Goal: Task Accomplishment & Management: Manage account settings

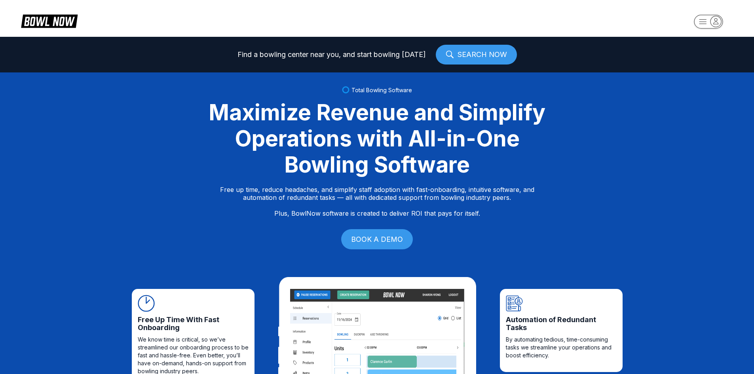
click at [696, 19] on rect "button" at bounding box center [708, 22] width 29 height 14
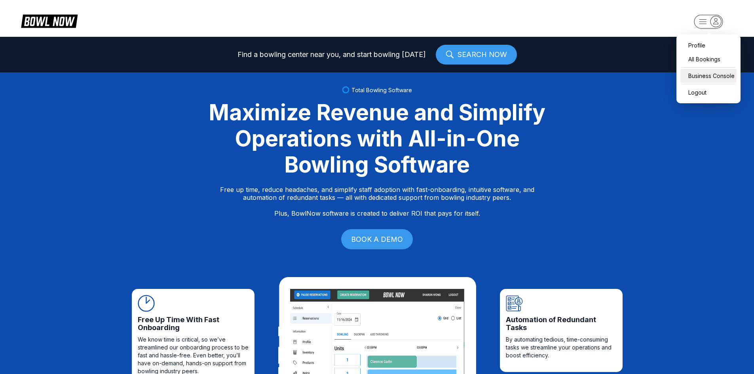
click at [710, 73] on div "Business Console" at bounding box center [708, 76] width 56 height 14
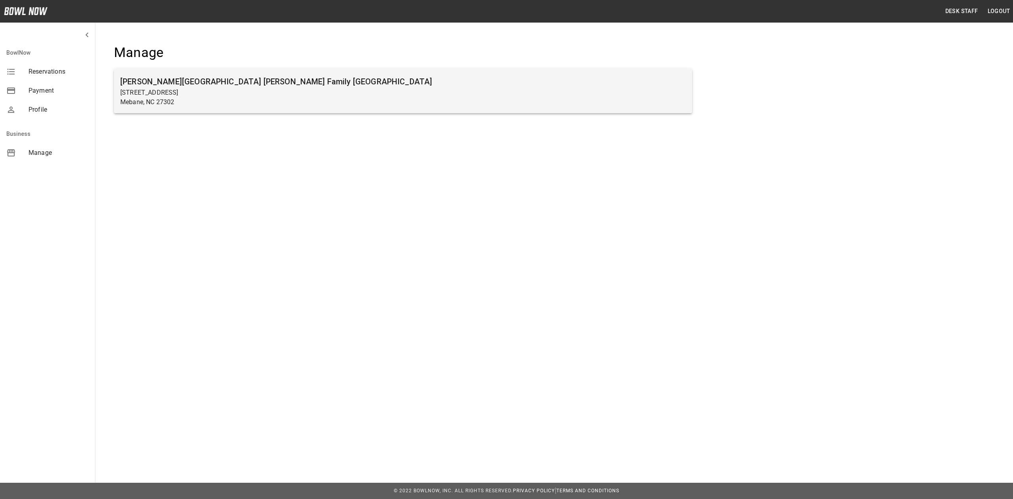
drag, startPoint x: 358, startPoint y: 104, endPoint x: 444, endPoint y: 84, distance: 87.7
click at [358, 104] on p "Mebane, NC 27302" at bounding box center [402, 101] width 565 height 9
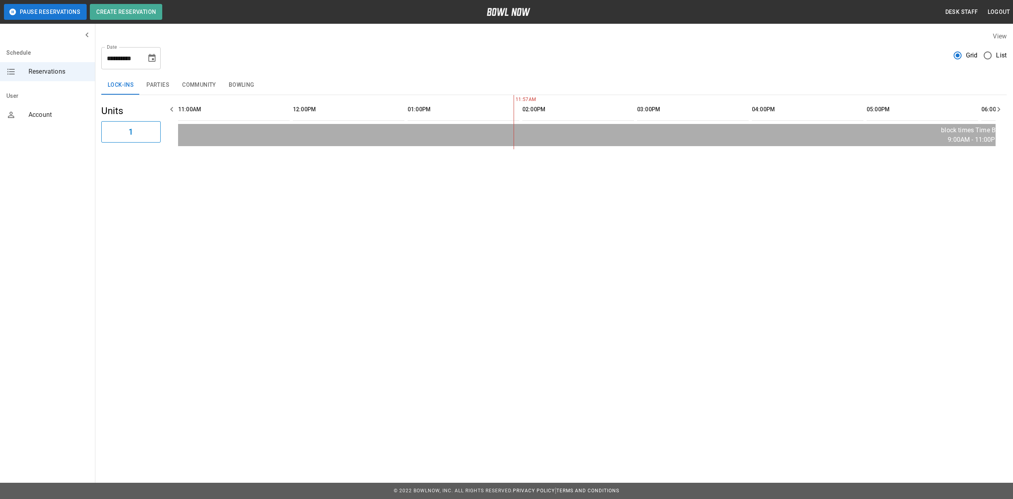
scroll to position [0, 229]
click at [164, 85] on button "Parties" at bounding box center [158, 85] width 36 height 19
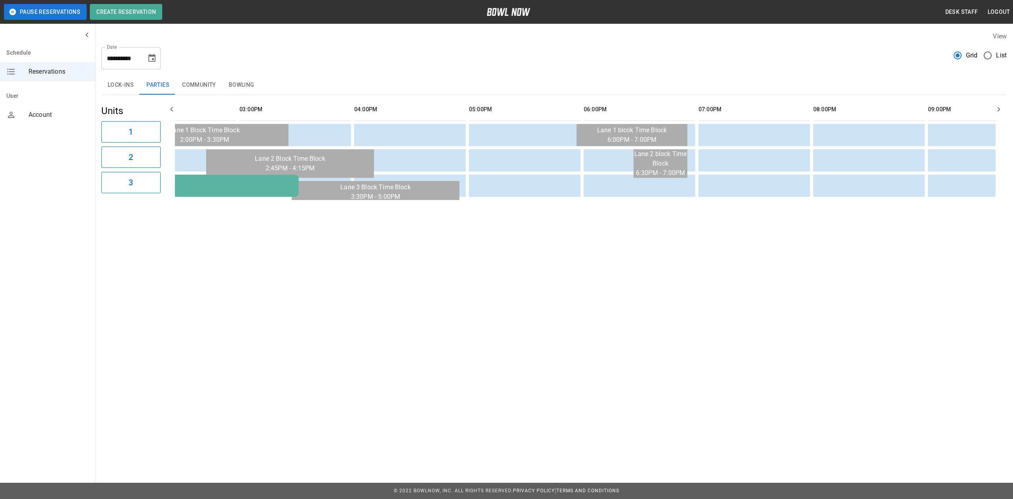
scroll to position [0, 0]
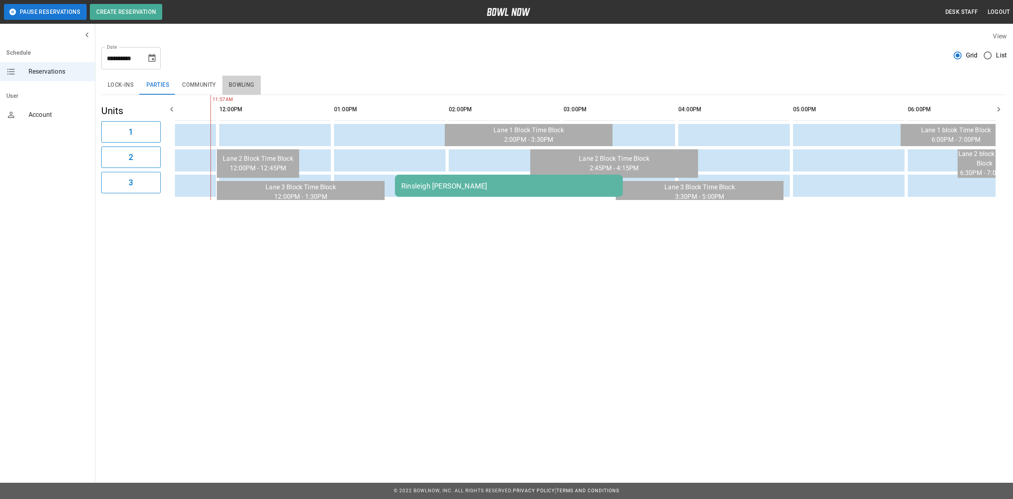
click at [239, 86] on button "Bowling" at bounding box center [241, 85] width 38 height 19
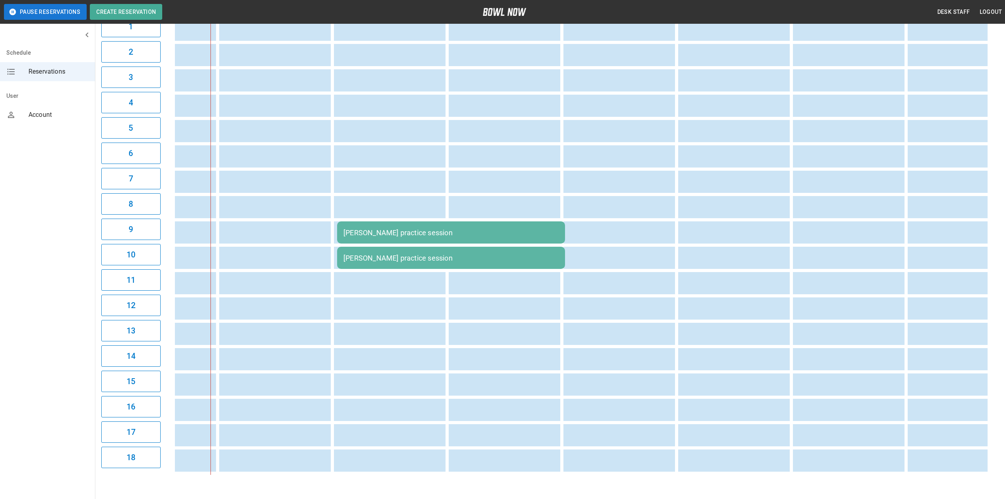
drag, startPoint x: 567, startPoint y: 484, endPoint x: 594, endPoint y: 477, distance: 27.4
click at [594, 477] on div "**********" at bounding box center [550, 200] width 910 height 561
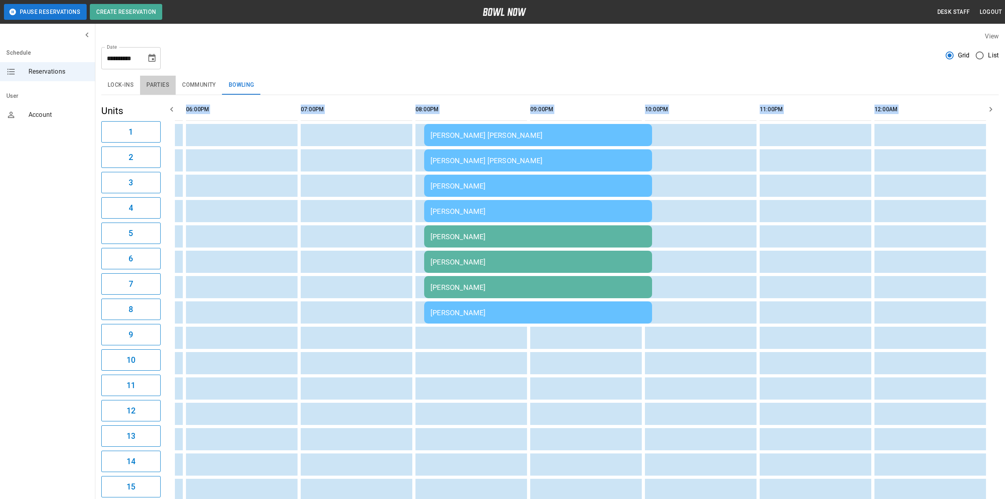
click at [156, 90] on button "Parties" at bounding box center [158, 85] width 36 height 19
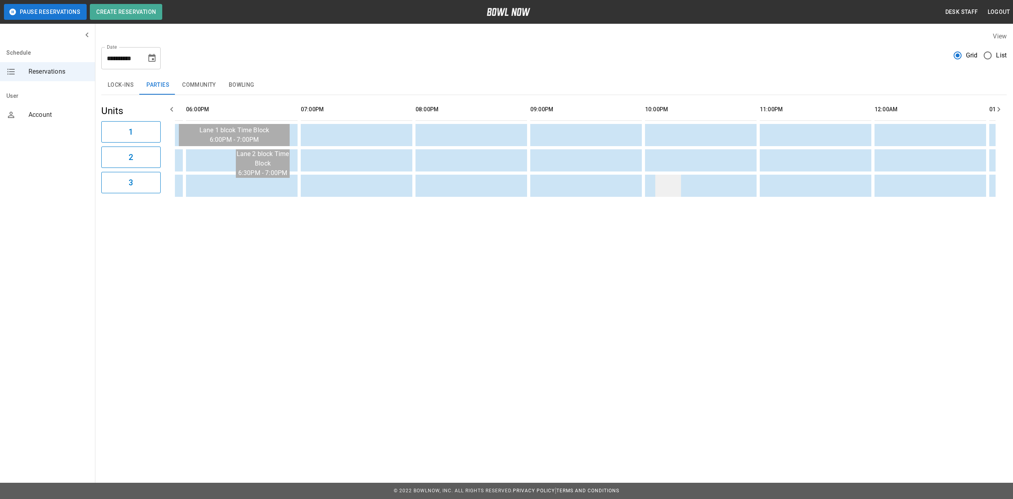
drag, startPoint x: 683, startPoint y: 194, endPoint x: 676, endPoint y: 195, distance: 6.4
click at [683, 194] on table "Rinsleigh [PERSON_NAME]" at bounding box center [133, 147] width 1967 height 105
drag, startPoint x: 668, startPoint y: 197, endPoint x: 652, endPoint y: 200, distance: 16.1
click at [662, 198] on table "Rinsleigh [PERSON_NAME]" at bounding box center [133, 147] width 1967 height 105
drag, startPoint x: 652, startPoint y: 200, endPoint x: 637, endPoint y: 206, distance: 16.5
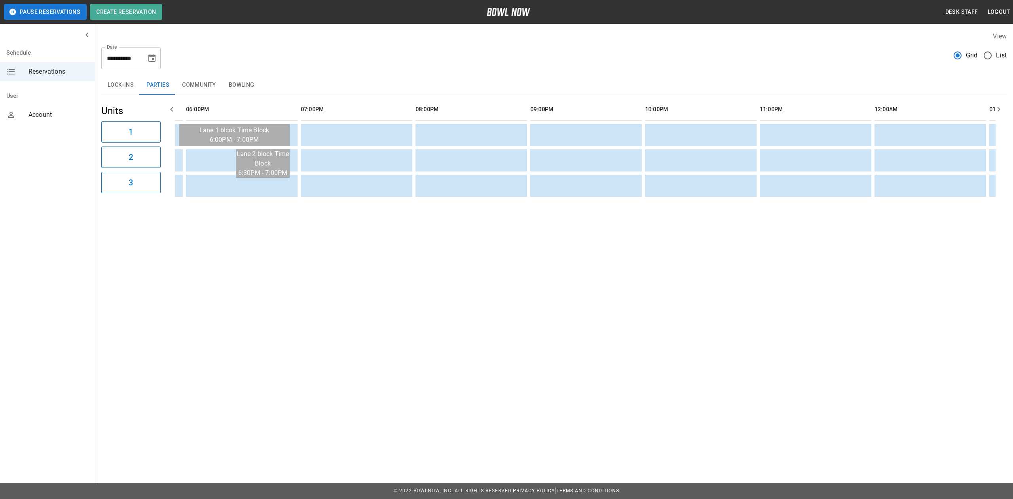
click at [645, 200] on div "11:57AM Rinsleigh [PERSON_NAME]" at bounding box center [585, 147] width 821 height 105
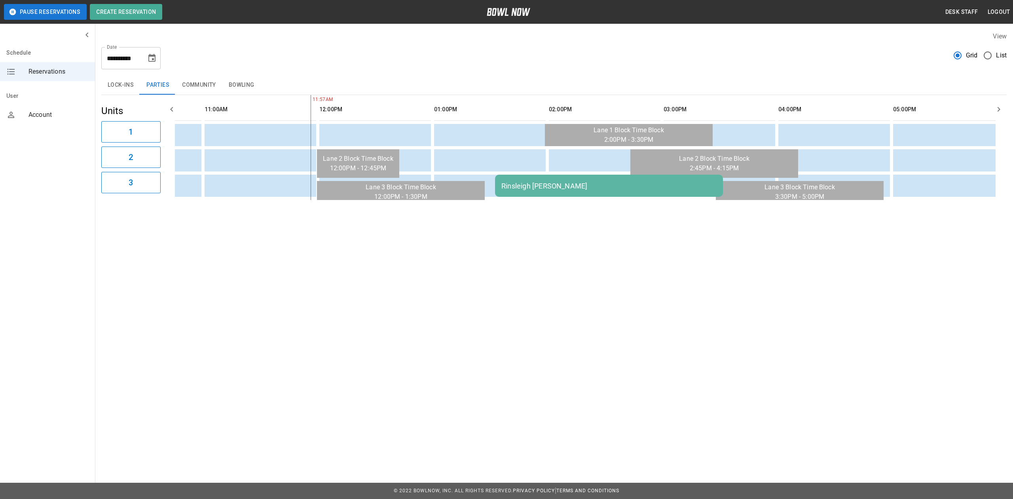
click at [578, 191] on td "Rinsleigh [PERSON_NAME]" at bounding box center [609, 185] width 228 height 22
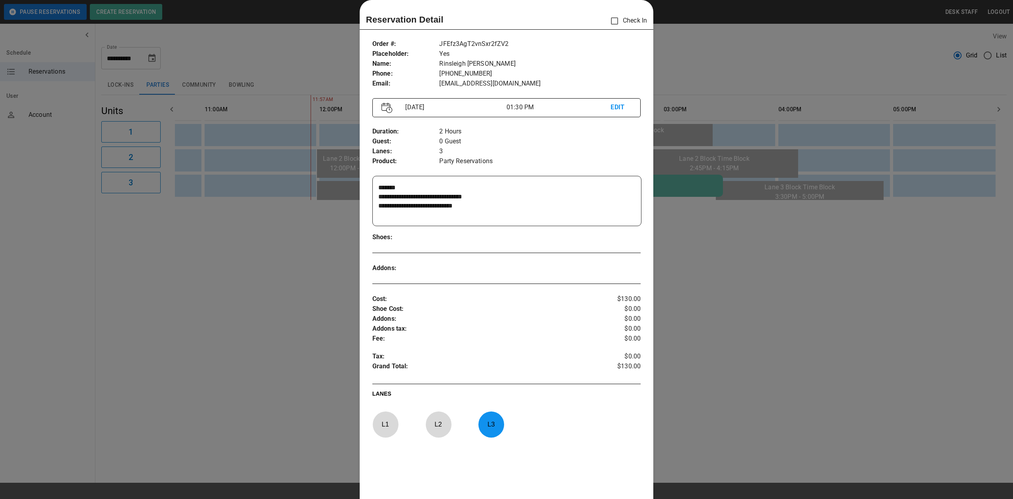
click at [648, 213] on div at bounding box center [506, 249] width 1013 height 499
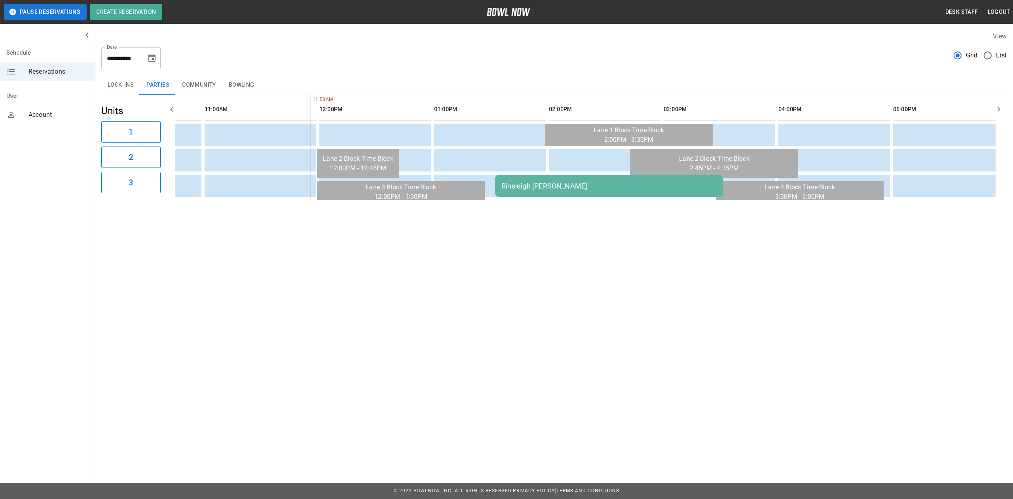
click at [601, 183] on div "Rinsleigh [PERSON_NAME]" at bounding box center [608, 186] width 215 height 8
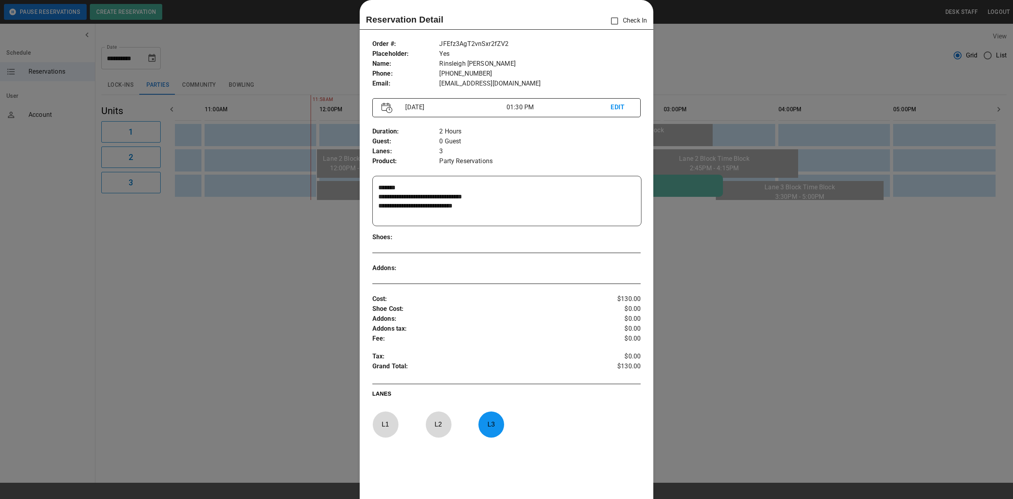
click at [237, 331] on div at bounding box center [506, 249] width 1013 height 499
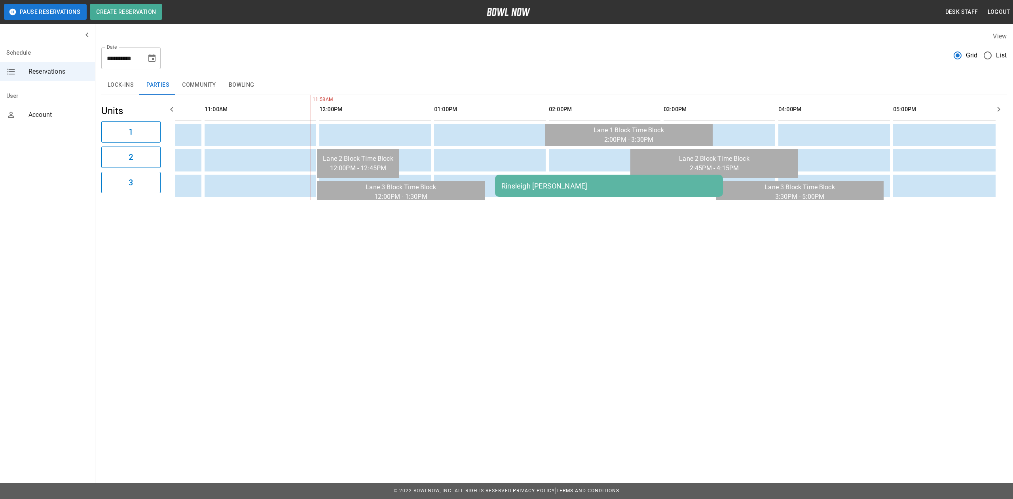
click at [527, 184] on div "Rinsleigh [PERSON_NAME]" at bounding box center [608, 186] width 215 height 8
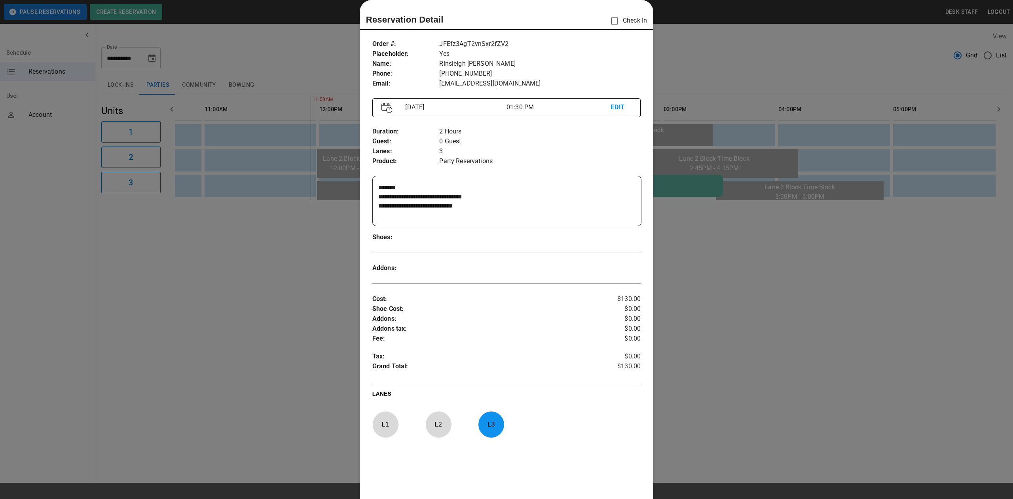
drag, startPoint x: 942, startPoint y: 428, endPoint x: 920, endPoint y: 426, distance: 22.2
click at [942, 428] on div at bounding box center [506, 249] width 1013 height 499
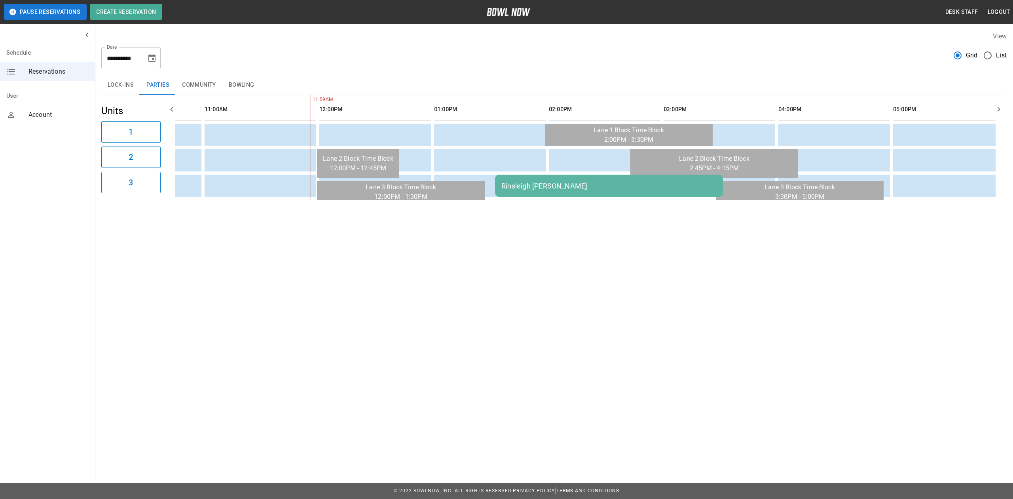
drag, startPoint x: 501, startPoint y: 209, endPoint x: 608, endPoint y: 210, distance: 107.2
click at [608, 206] on div "**********" at bounding box center [554, 115] width 918 height 181
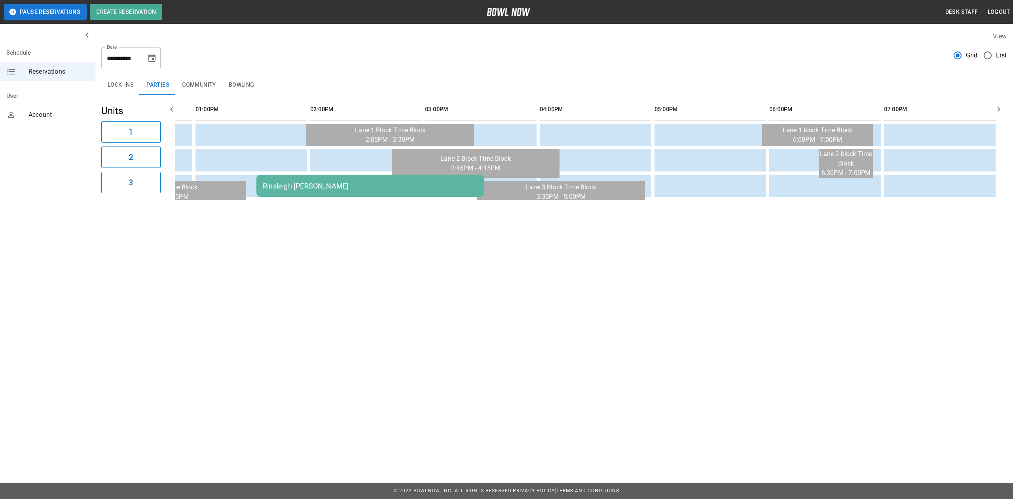
scroll to position [0, 467]
